Goal: Information Seeking & Learning: Learn about a topic

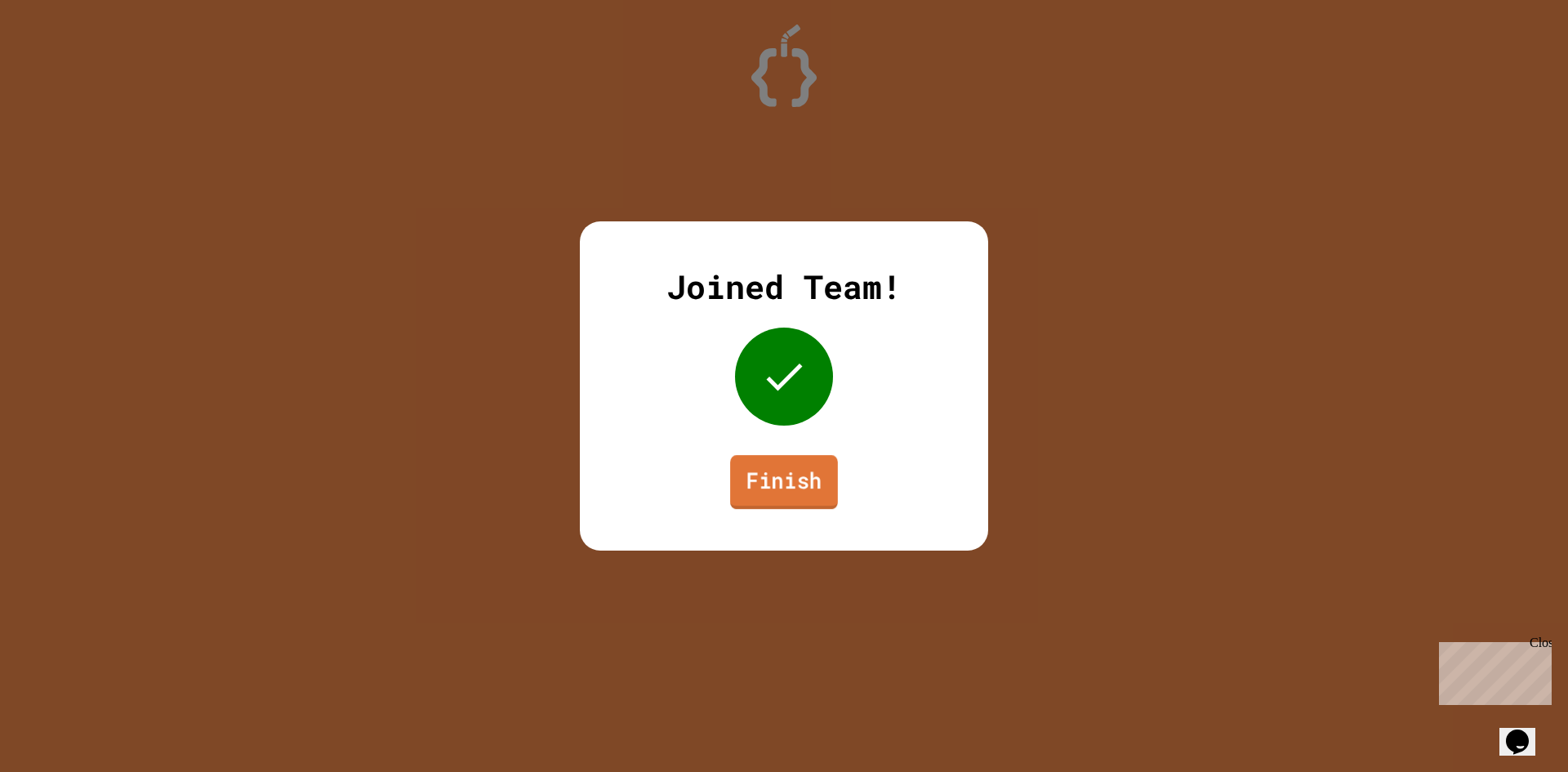
click at [745, 471] on link "Finish" at bounding box center [784, 481] width 108 height 54
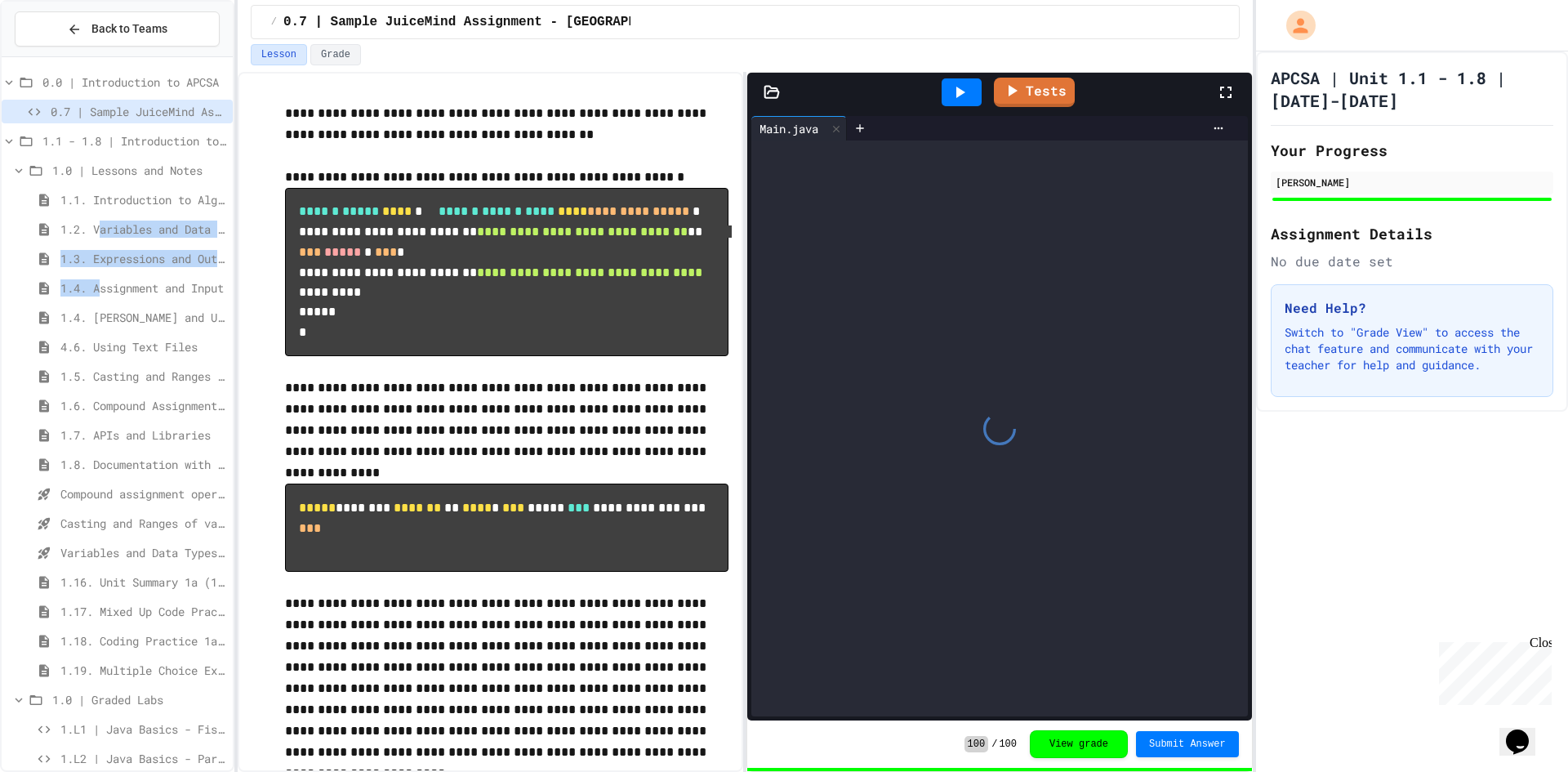
click at [102, 290] on div "0.0 | Introduction to APCSA 0.7 | Sample JuiceMind Assignment - Java 1.1 - 1.8 …" at bounding box center [118, 496] width 231 height 866
click at [118, 355] on div "4.6. Using Text Files" at bounding box center [118, 346] width 231 height 24
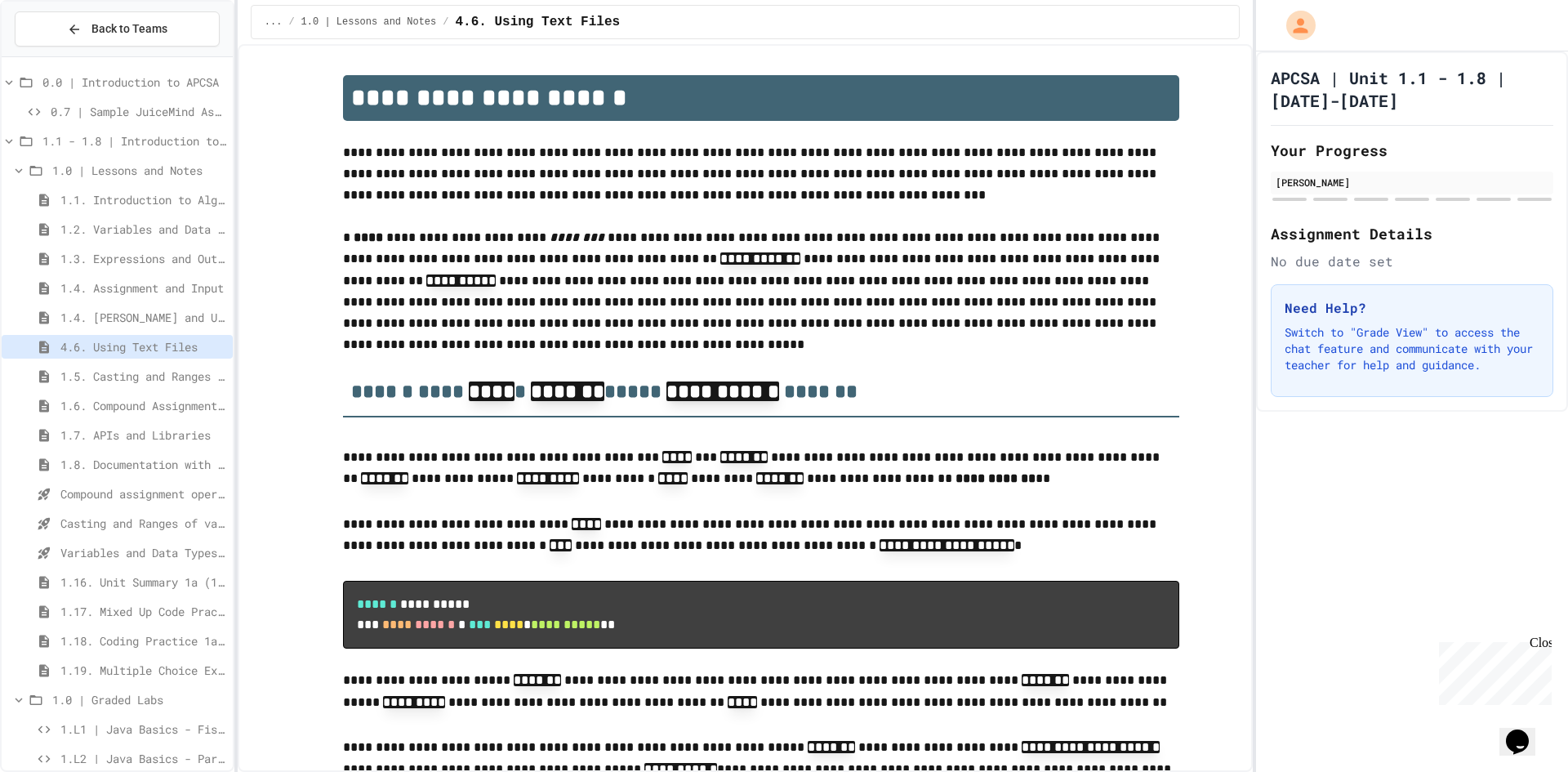
click at [100, 377] on span "1.5. Casting and Ranges of Values" at bounding box center [143, 376] width 165 height 17
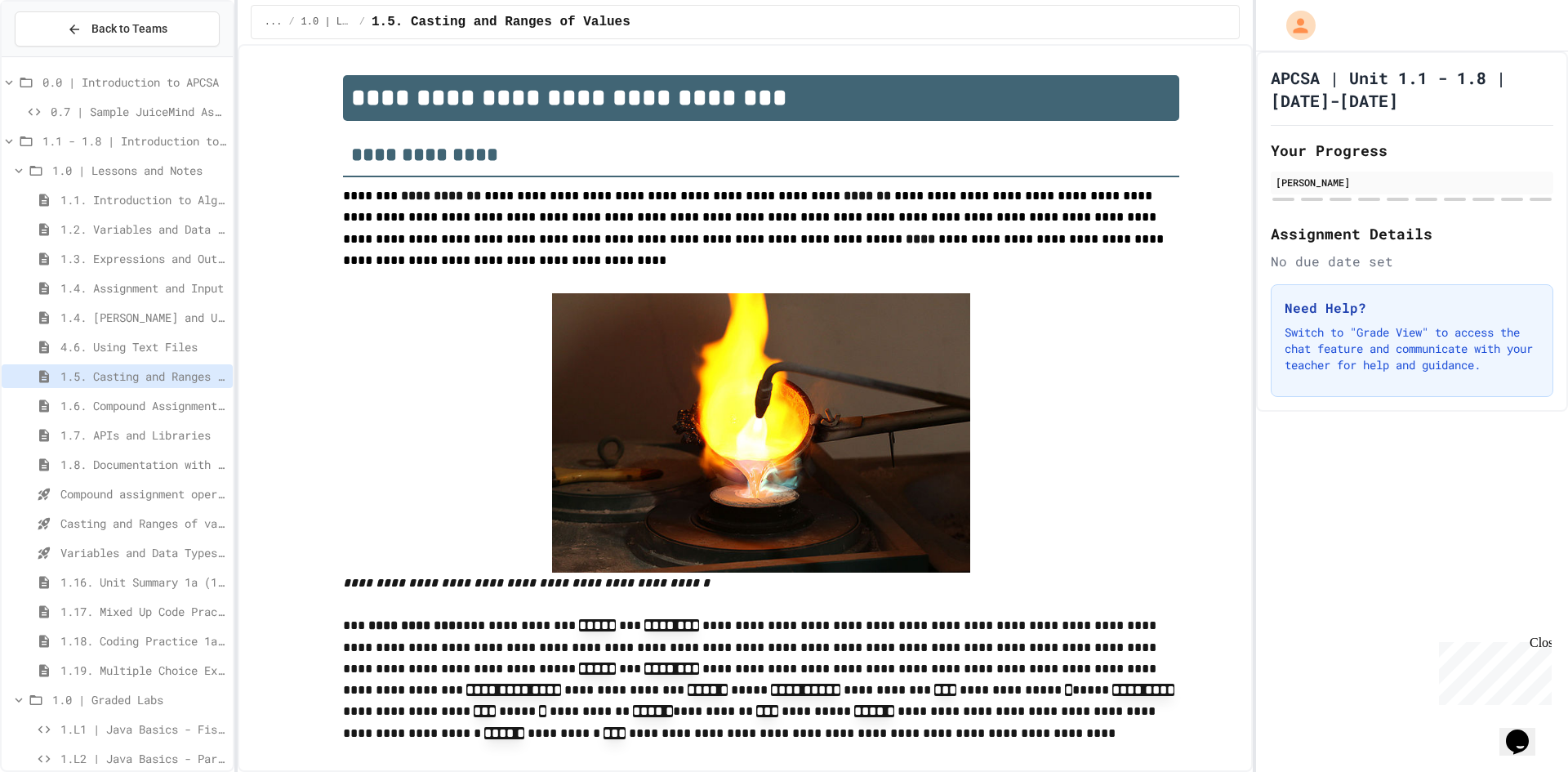
click at [1089, 452] on div at bounding box center [761, 433] width 837 height 279
